Goal: Navigation & Orientation: Find specific page/section

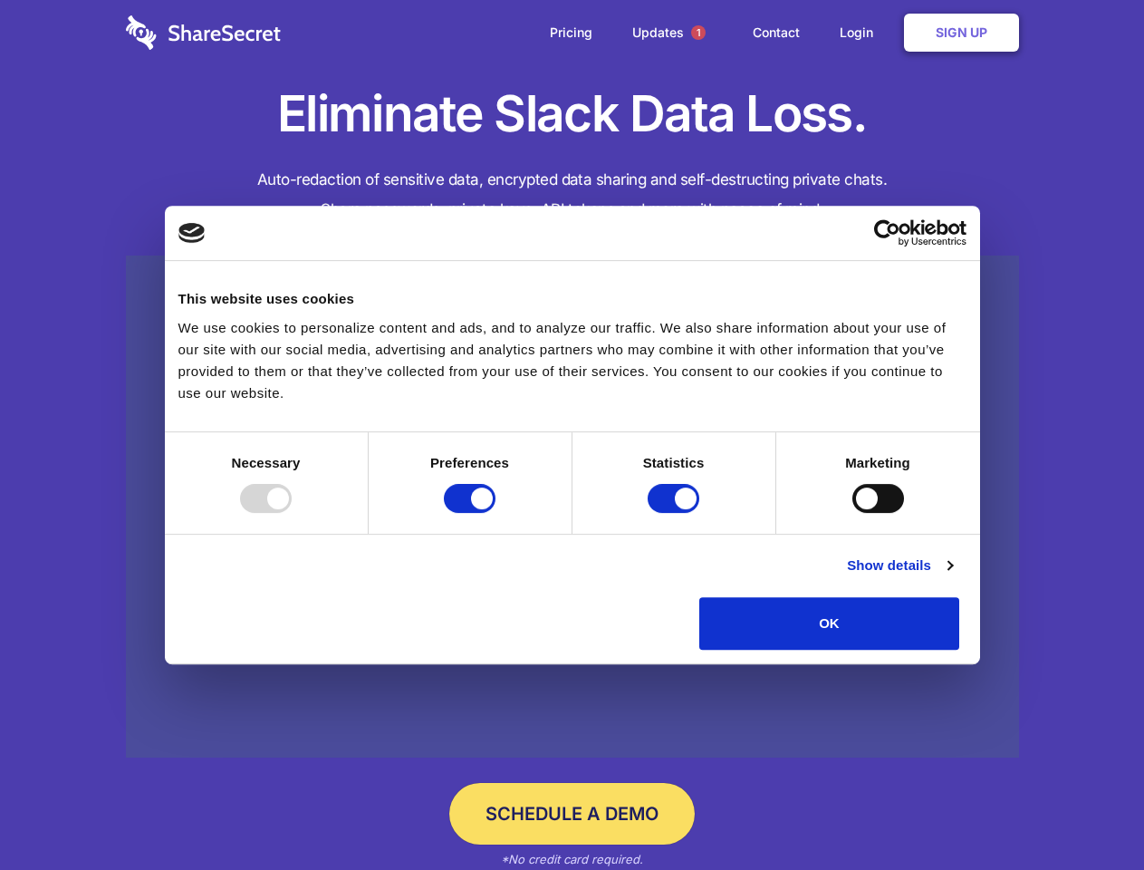
click at [292, 513] on div at bounding box center [266, 498] width 52 height 29
click at [496, 513] on input "Preferences" at bounding box center [470, 498] width 52 height 29
checkbox input "false"
click at [676, 513] on input "Statistics" at bounding box center [674, 498] width 52 height 29
checkbox input "false"
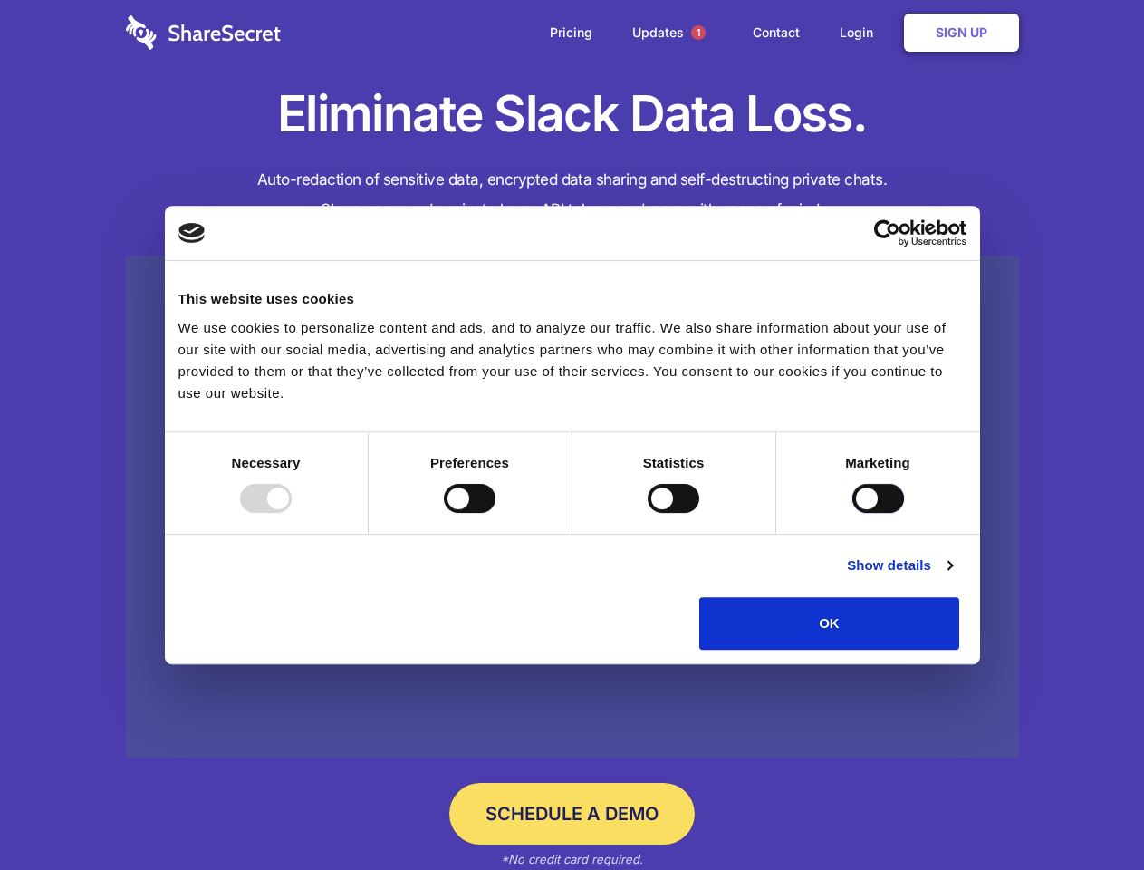
click at [852, 513] on input "Marketing" at bounding box center [878, 498] width 52 height 29
checkbox input "true"
click at [952, 576] on link "Show details" at bounding box center [899, 565] width 105 height 22
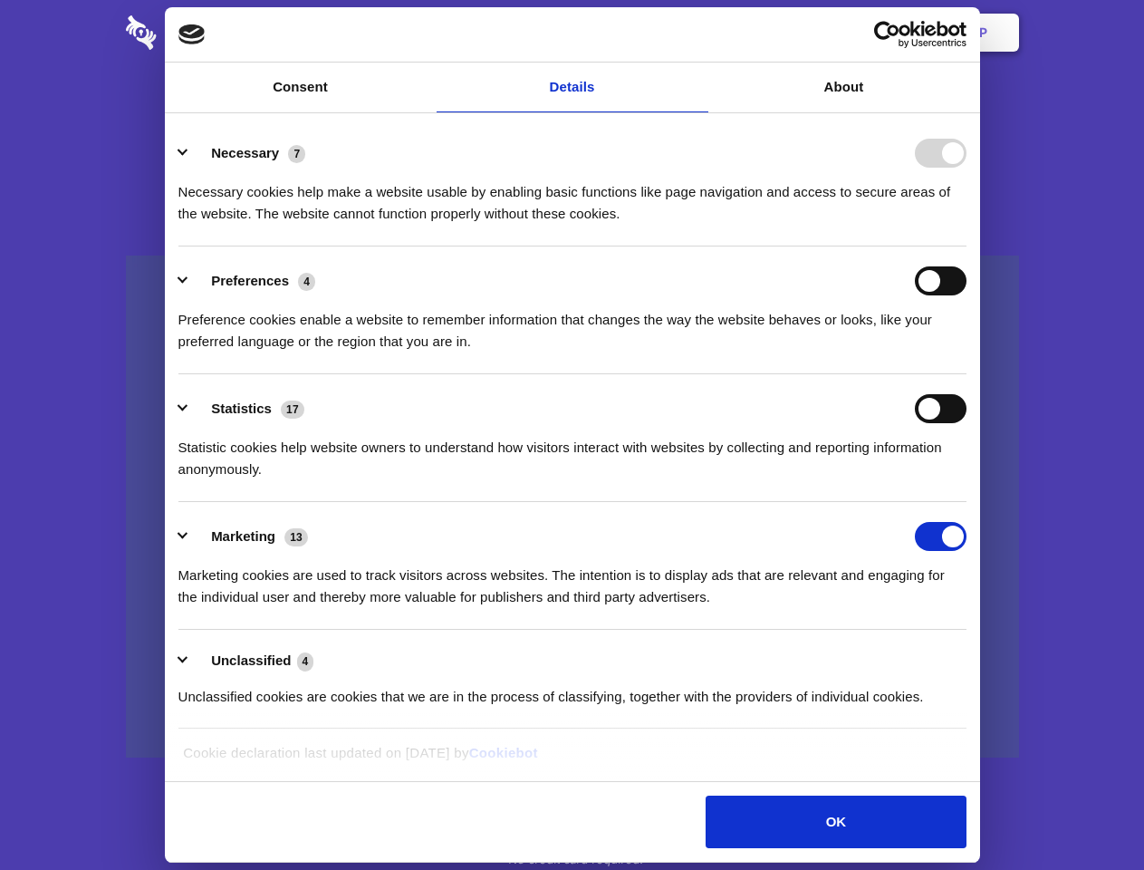
click at [967, 246] on li "Necessary 7 Necessary cookies help make a website usable by enabling basic func…" at bounding box center [572, 183] width 788 height 128
click at [698, 33] on span "1" at bounding box center [698, 32] width 14 height 14
